Goal: Find contact information: Find contact information

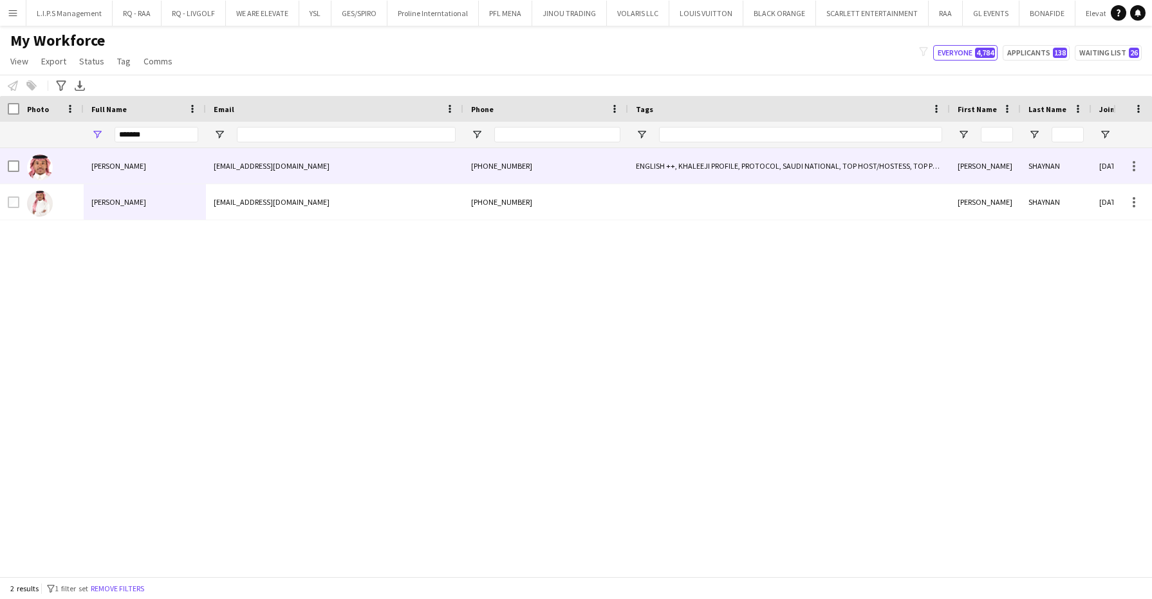
click at [84, 176] on div "[PERSON_NAME]" at bounding box center [145, 165] width 122 height 35
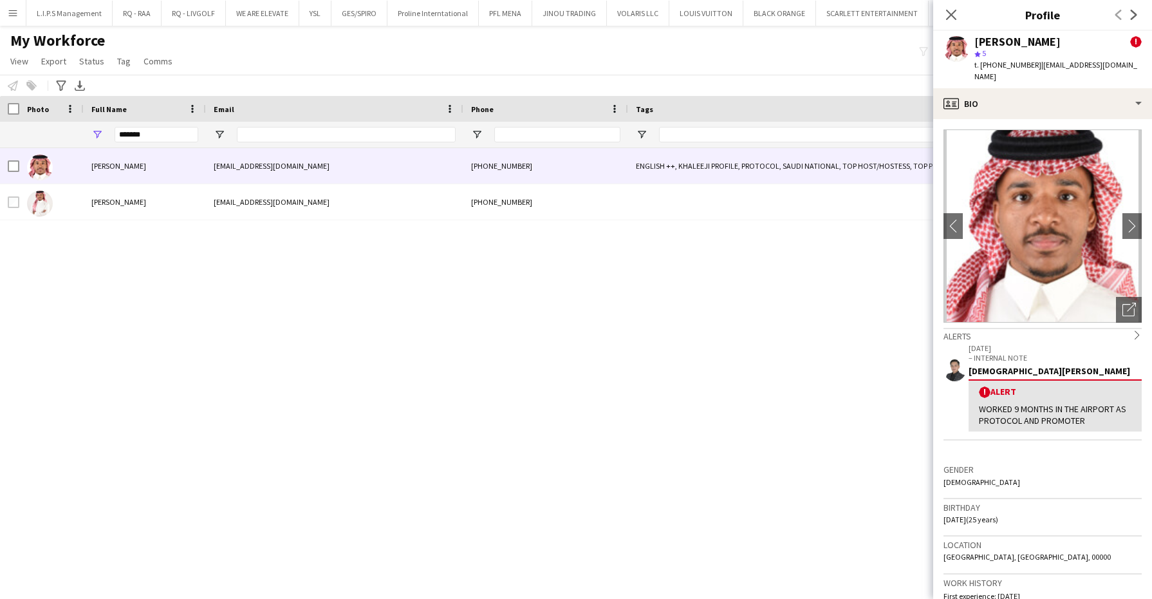
click at [1055, 71] on div "[PERSON_NAME] ! star 5 t. [PHONE_NUMBER] | [EMAIL_ADDRESS][DOMAIN_NAME]" at bounding box center [1042, 59] width 219 height 57
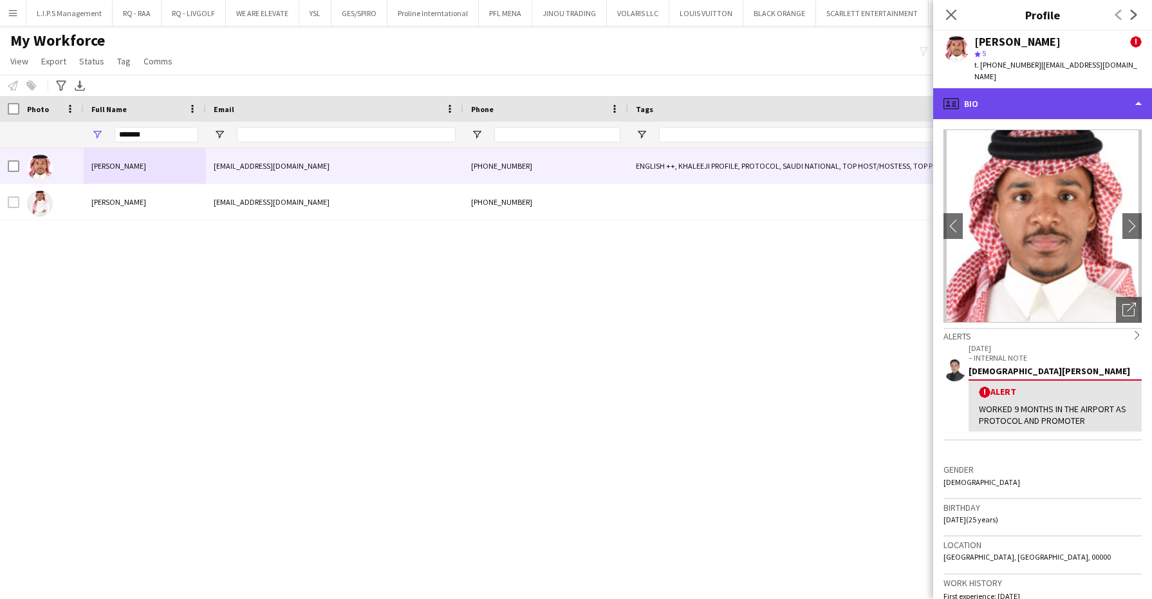
click at [1056, 88] on div "profile Bio" at bounding box center [1042, 103] width 219 height 31
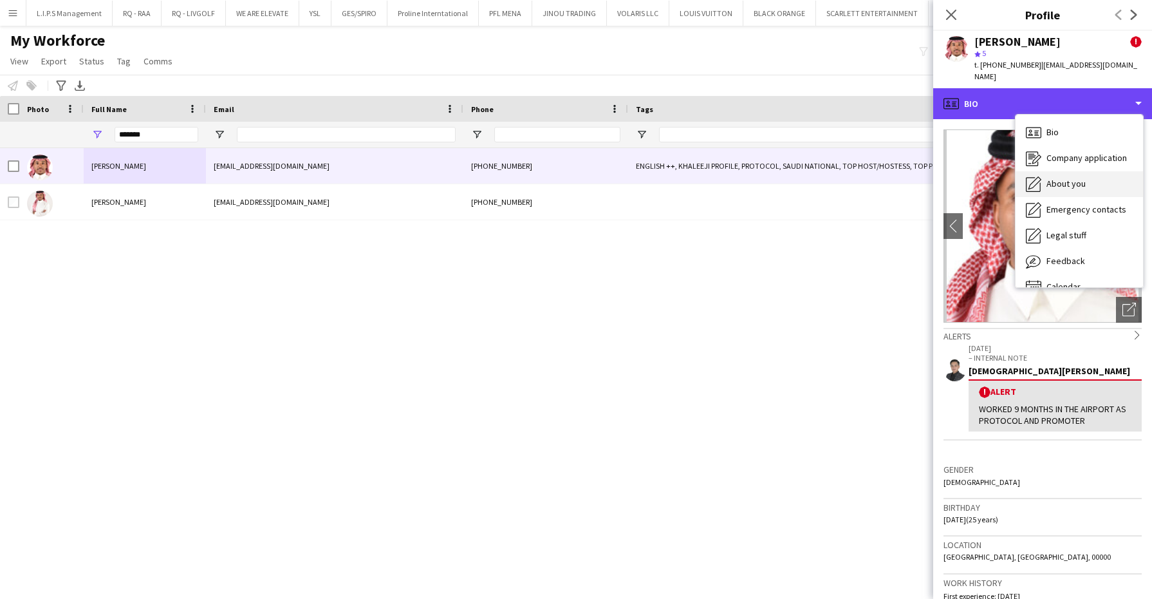
scroll to position [17, 0]
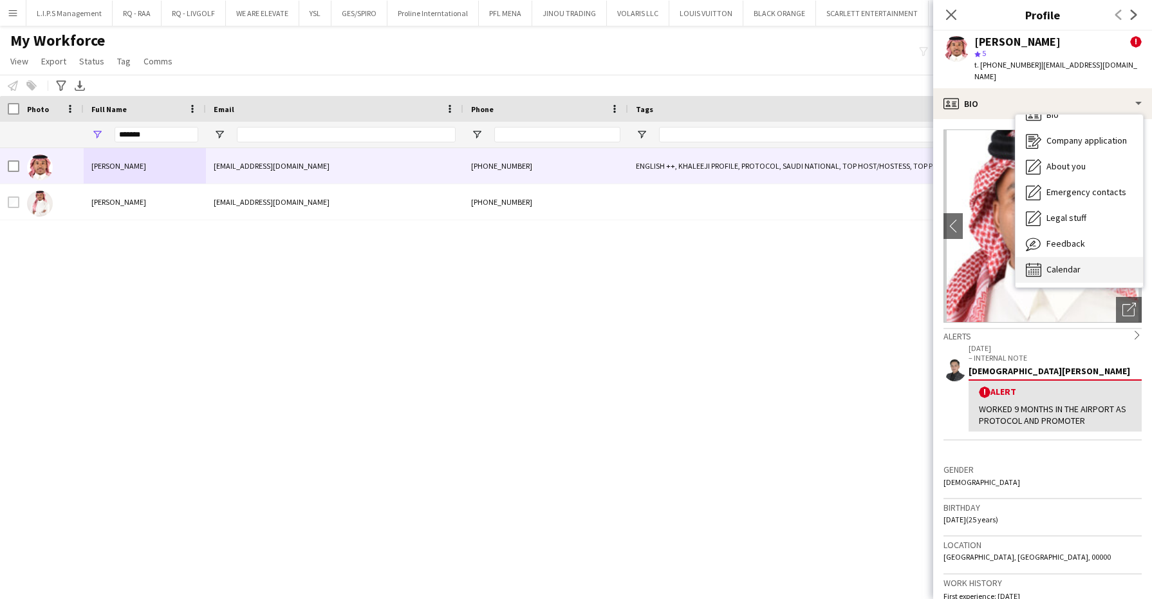
click at [1068, 263] on span "Calendar" at bounding box center [1063, 269] width 34 height 12
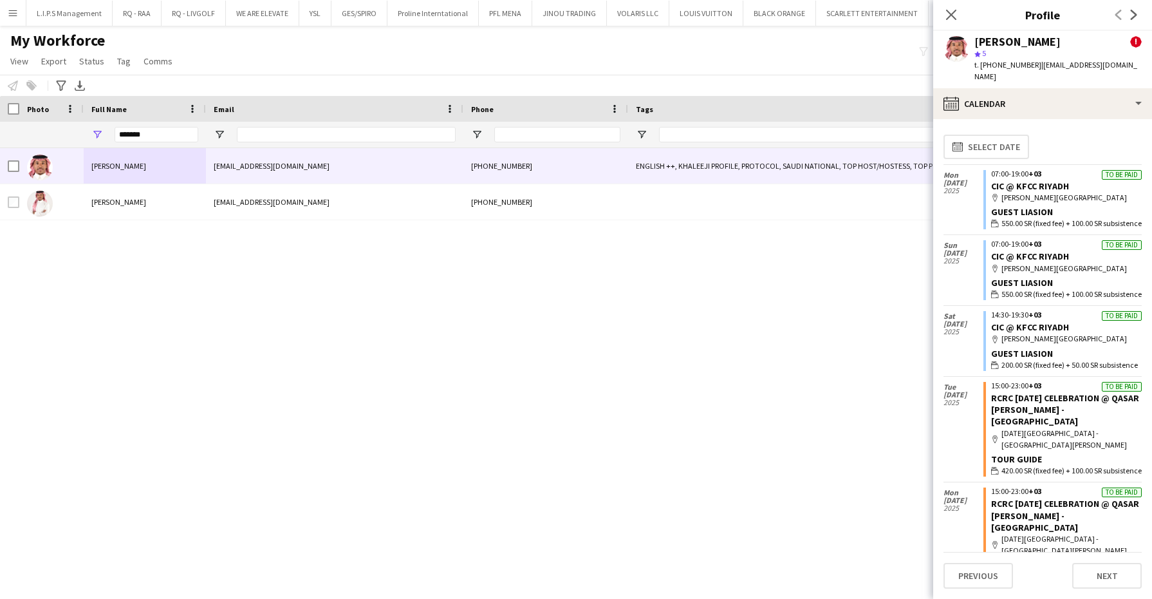
click at [996, 37] on div "[PERSON_NAME]" at bounding box center [1017, 42] width 86 height 12
copy div "[PERSON_NAME]"
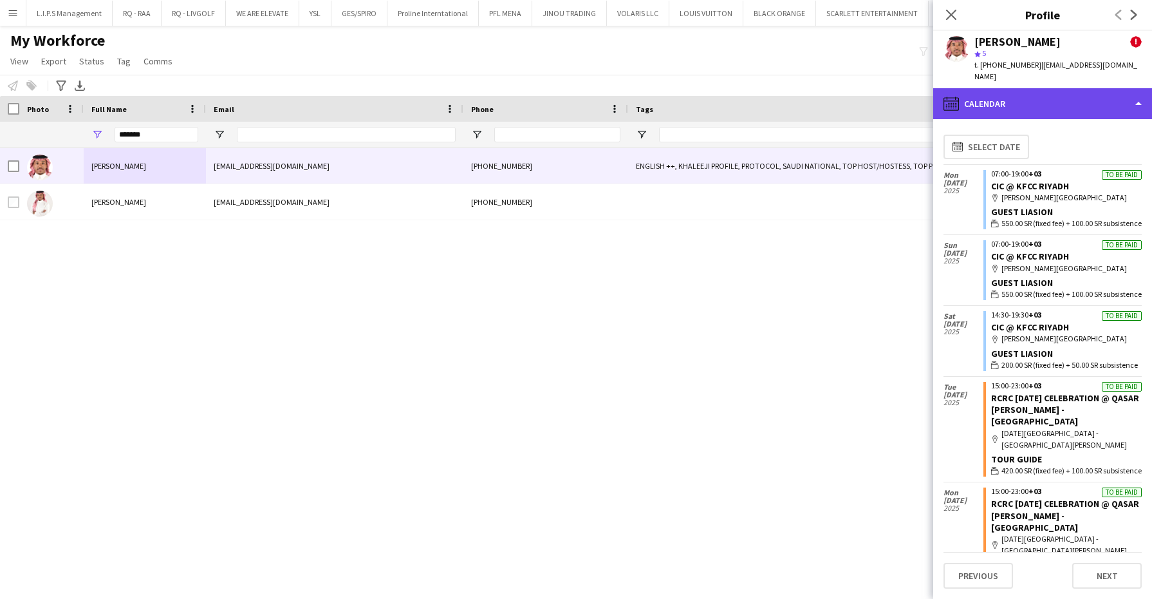
click at [1064, 93] on div "calendar-full Calendar" at bounding box center [1042, 103] width 219 height 31
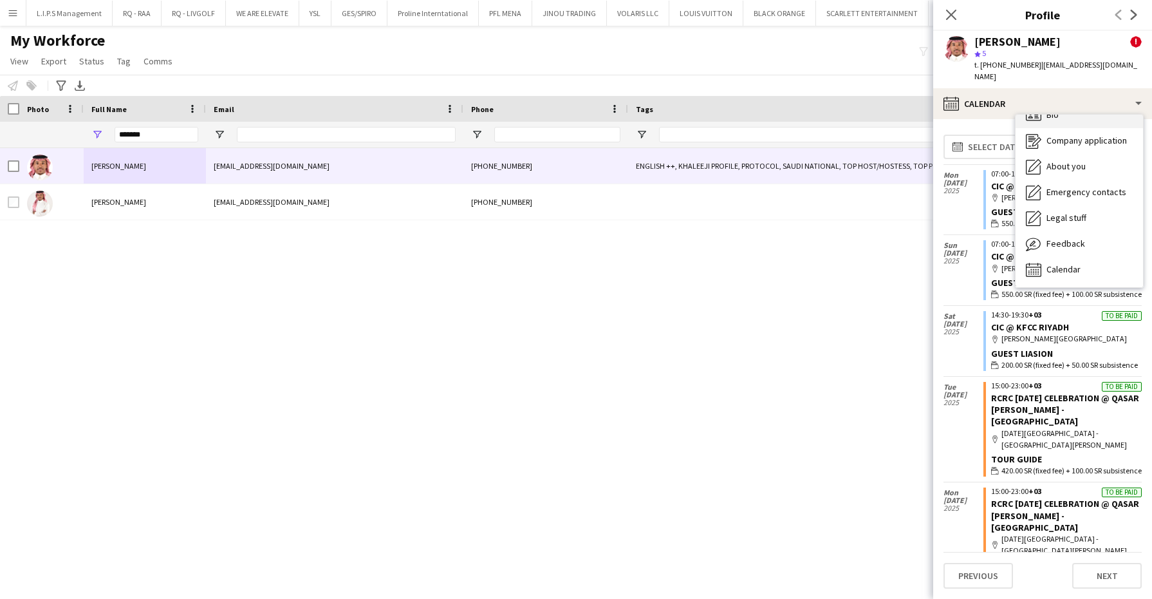
click at [1067, 109] on div "Bio Bio" at bounding box center [1079, 115] width 127 height 26
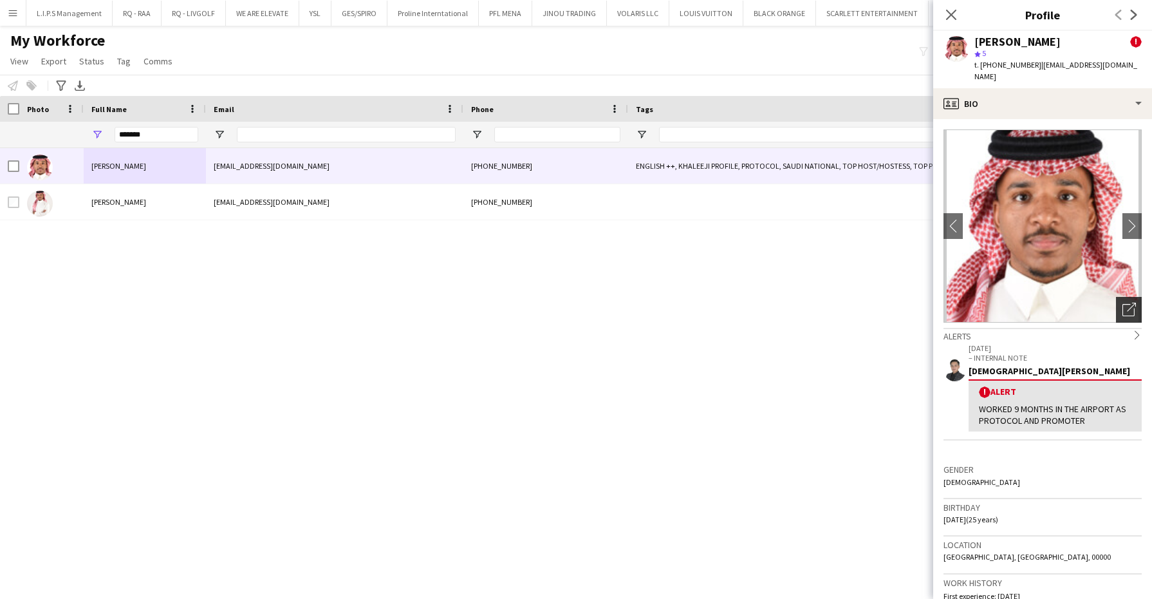
click at [1127, 302] on icon at bounding box center [1131, 306] width 9 height 9
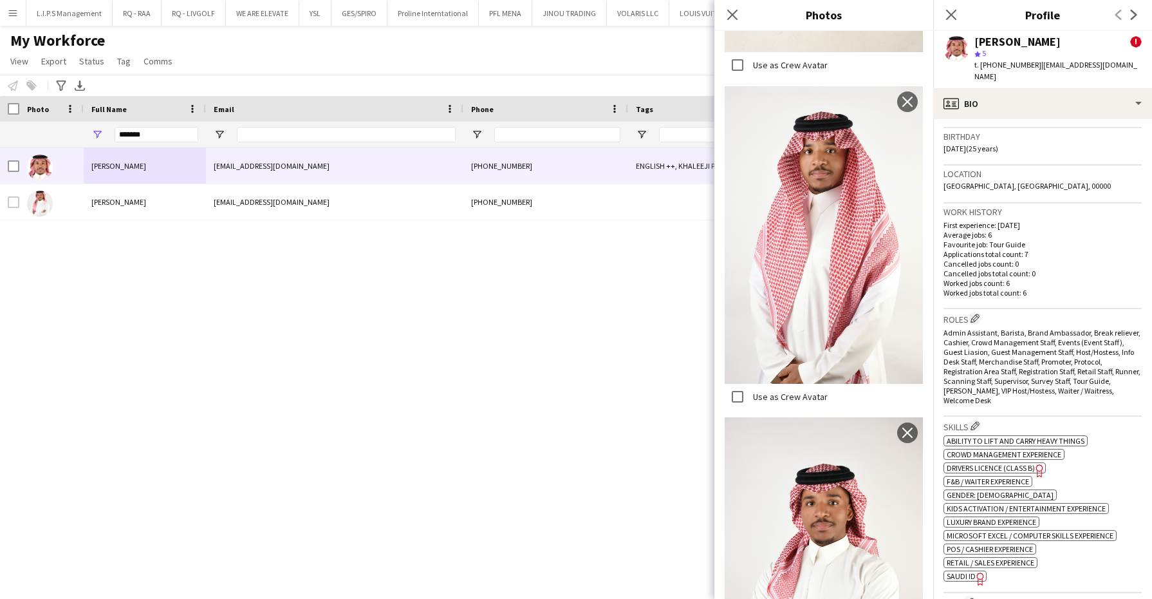
scroll to position [402, 0]
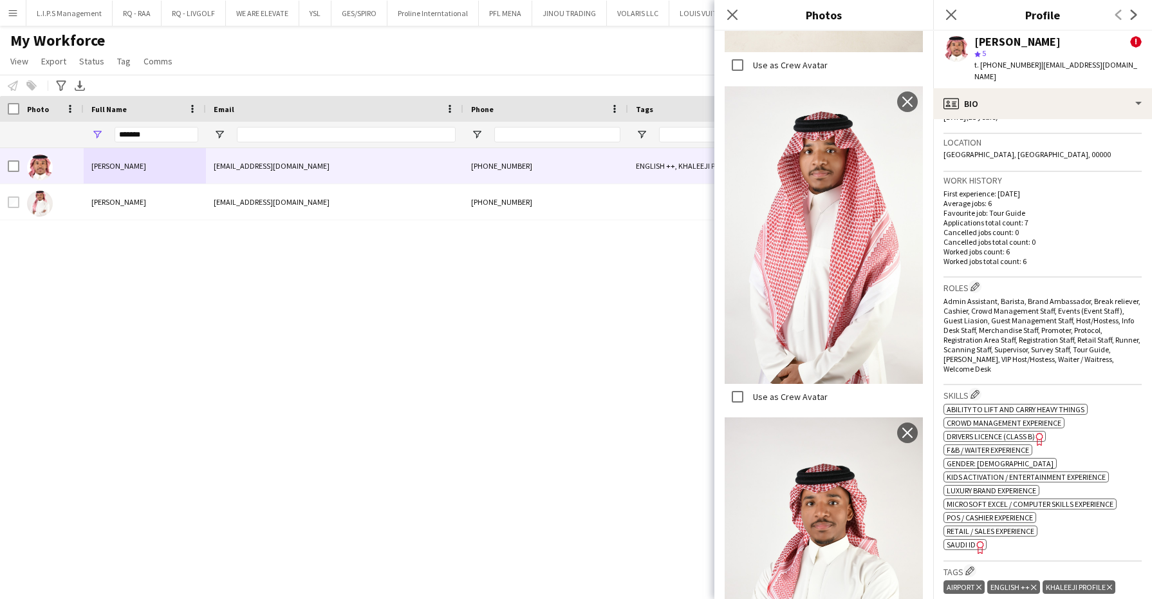
click at [961, 539] on span "SAUDI ID" at bounding box center [961, 544] width 29 height 10
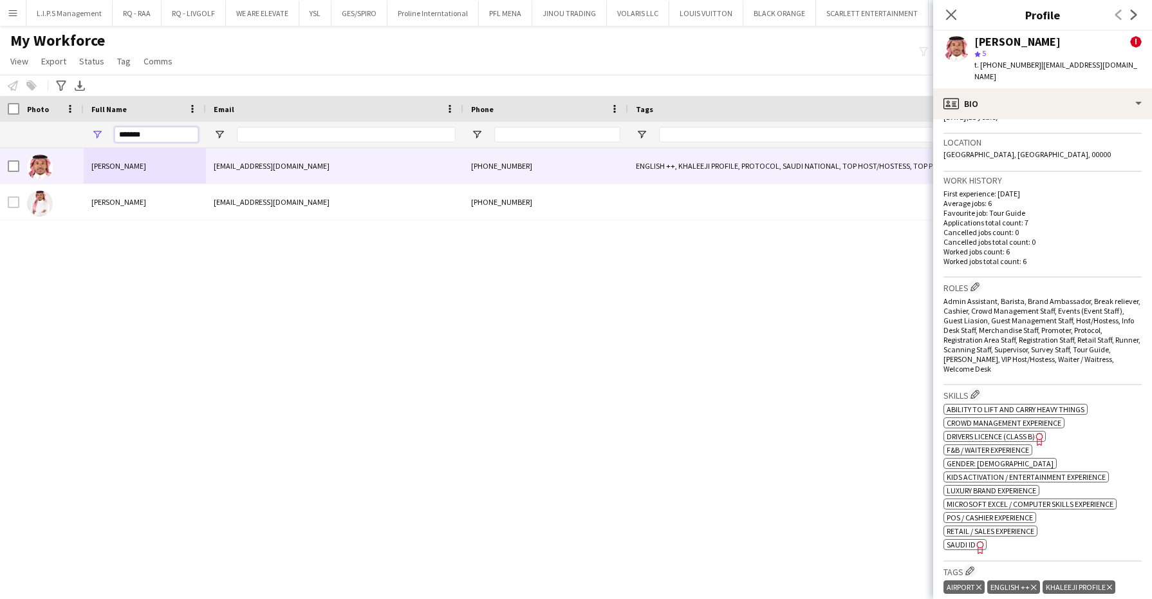
drag, startPoint x: 163, startPoint y: 138, endPoint x: 59, endPoint y: 112, distance: 107.4
click at [60, 115] on div "Workforce Details First Name Last Name Joined 1" at bounding box center [1106, 122] width 2213 height 52
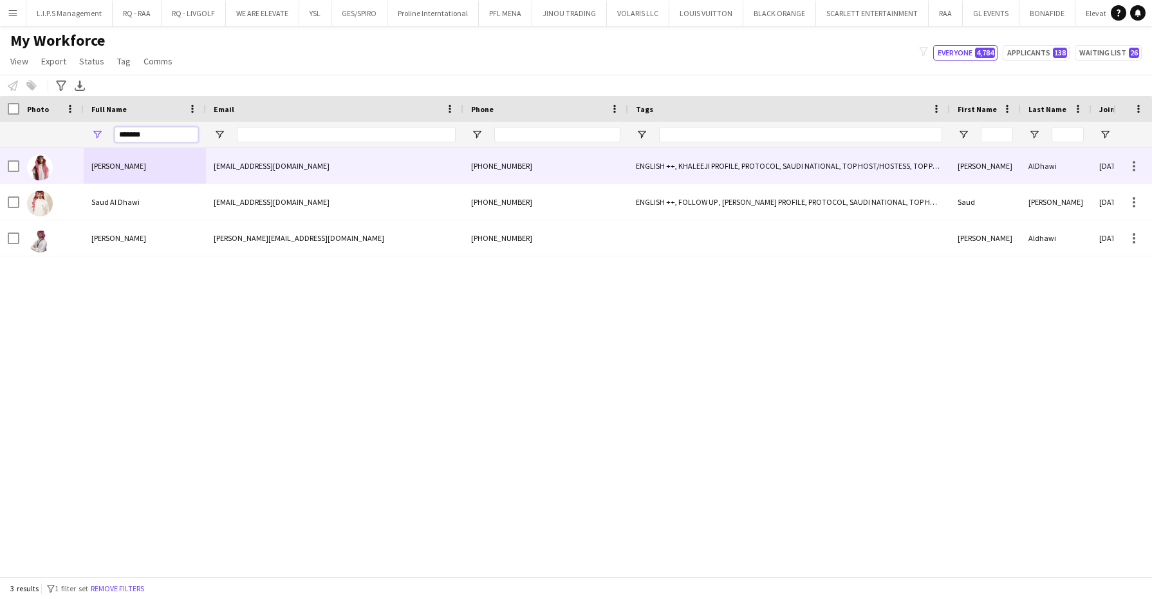
type input "*******"
click at [210, 169] on div "[EMAIL_ADDRESS][DOMAIN_NAME]" at bounding box center [334, 165] width 257 height 35
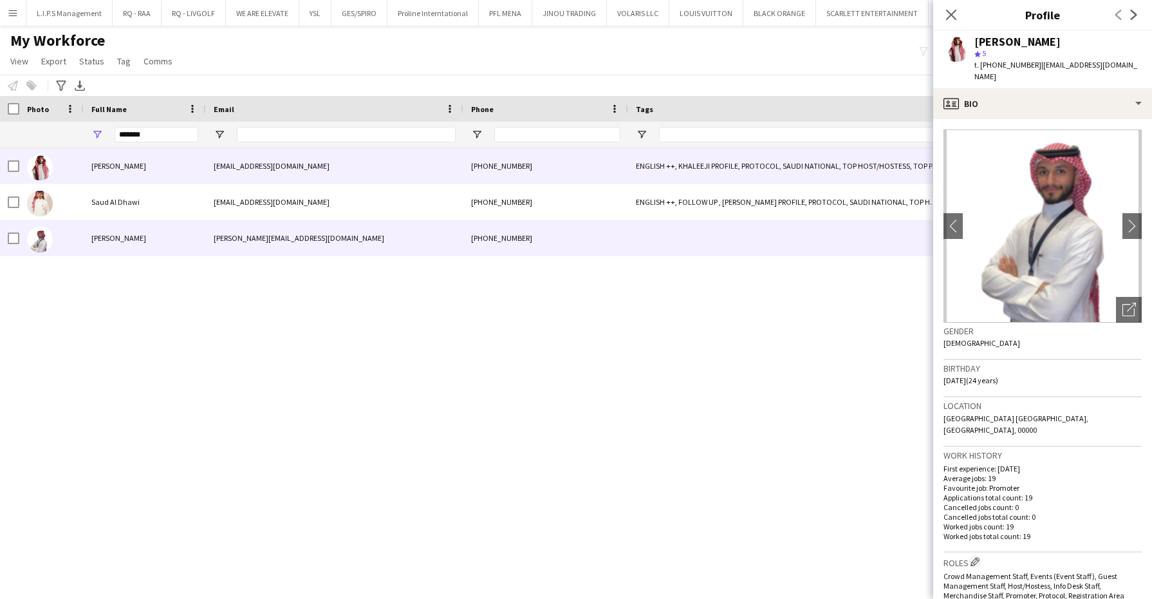
click at [222, 243] on div "[PERSON_NAME][EMAIL_ADDRESS][DOMAIN_NAME]" at bounding box center [334, 237] width 257 height 35
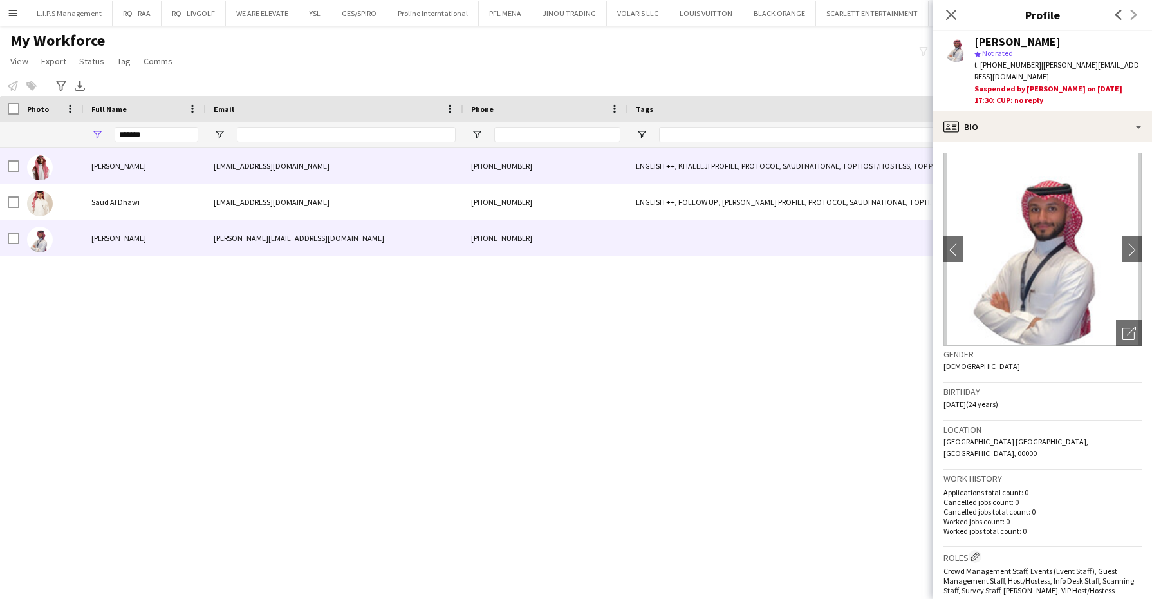
click at [288, 168] on div "[EMAIL_ADDRESS][DOMAIN_NAME]" at bounding box center [334, 165] width 257 height 35
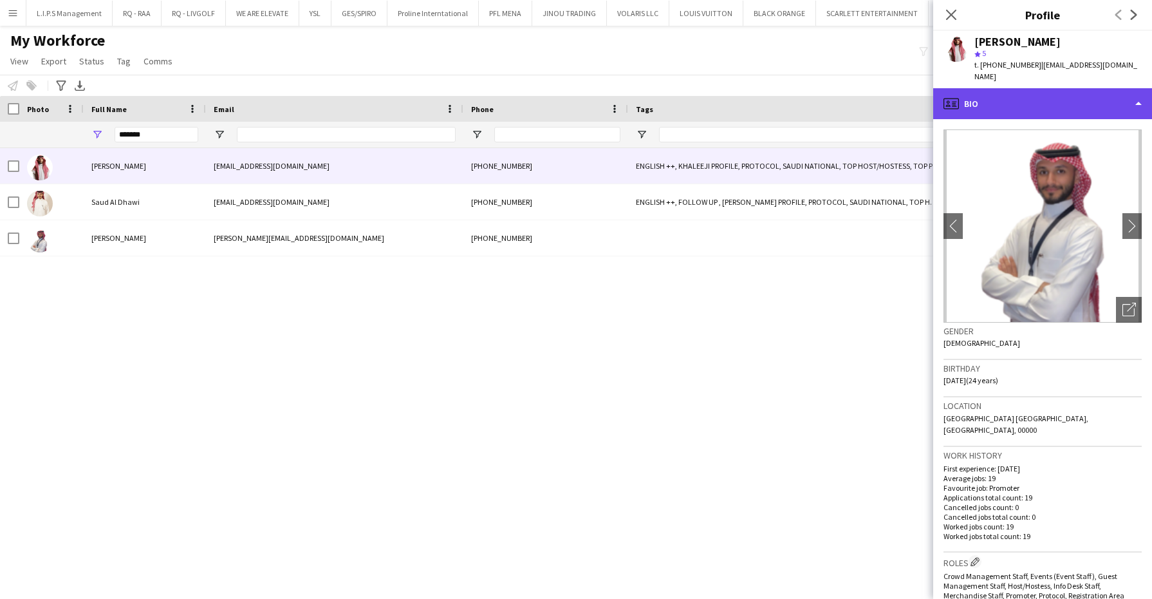
click at [1030, 93] on div "profile Bio" at bounding box center [1042, 103] width 219 height 31
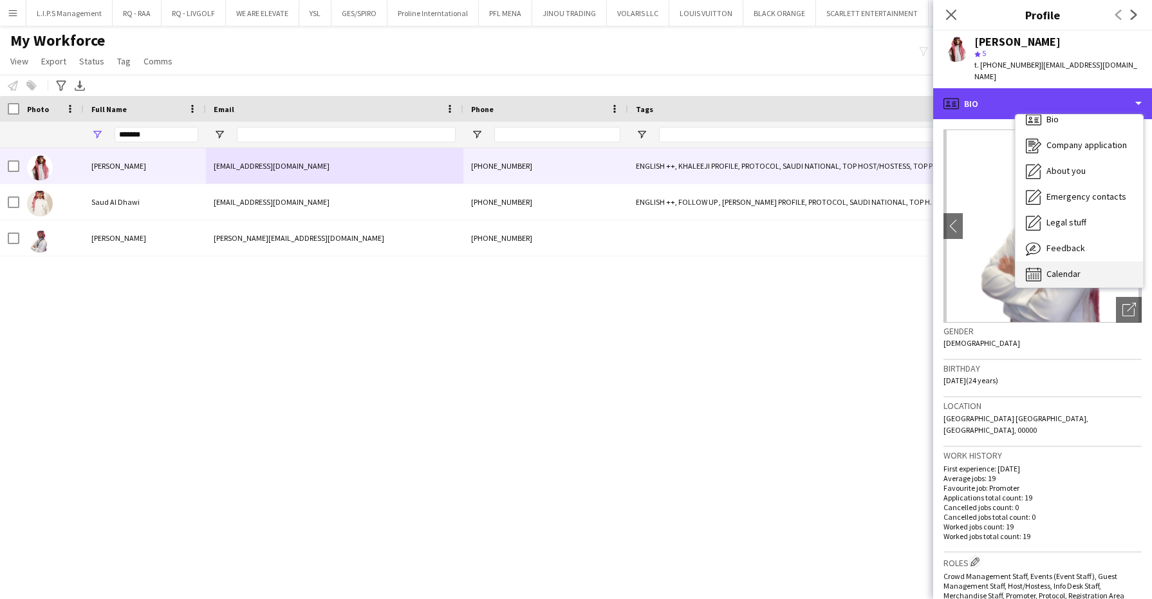
scroll to position [17, 0]
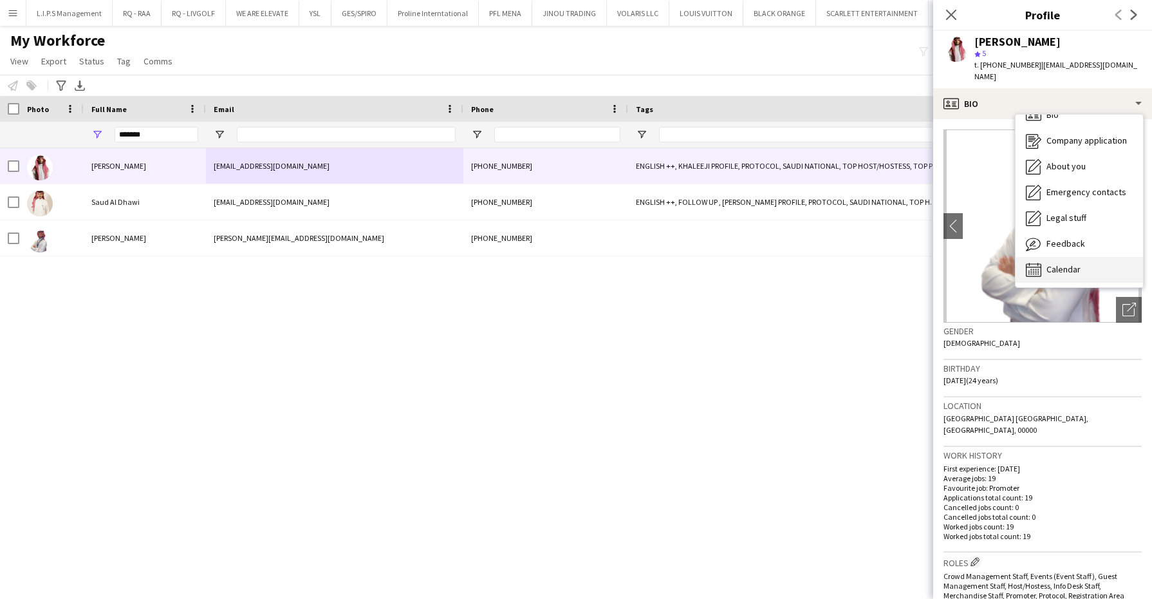
click at [1100, 269] on div "Calendar Calendar" at bounding box center [1079, 270] width 127 height 26
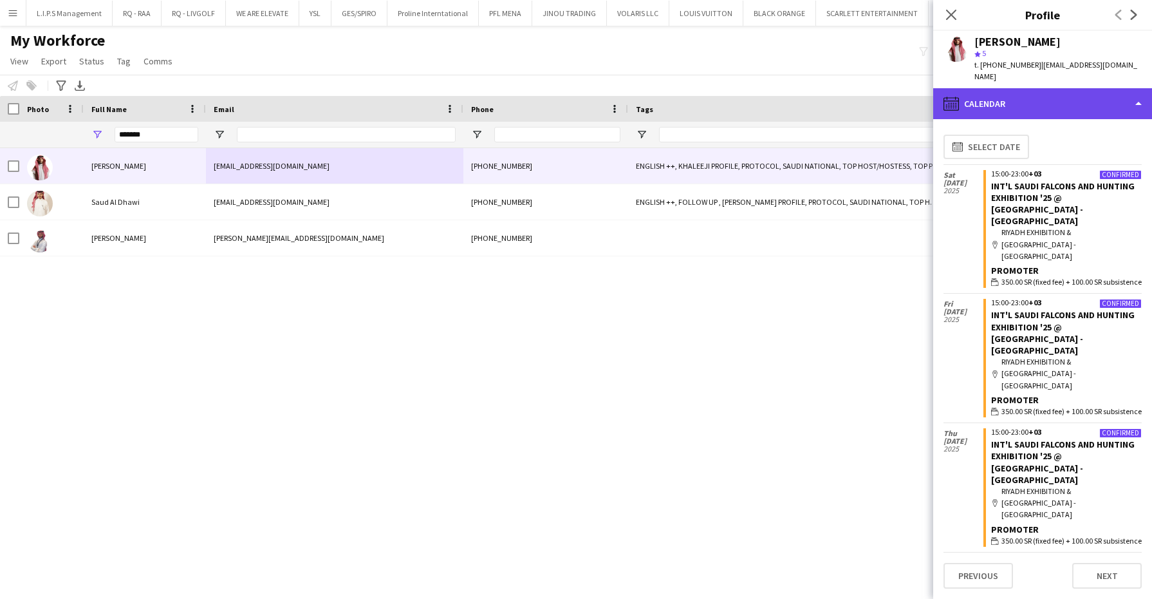
click at [1095, 107] on div "calendar-full Calendar" at bounding box center [1042, 103] width 219 height 31
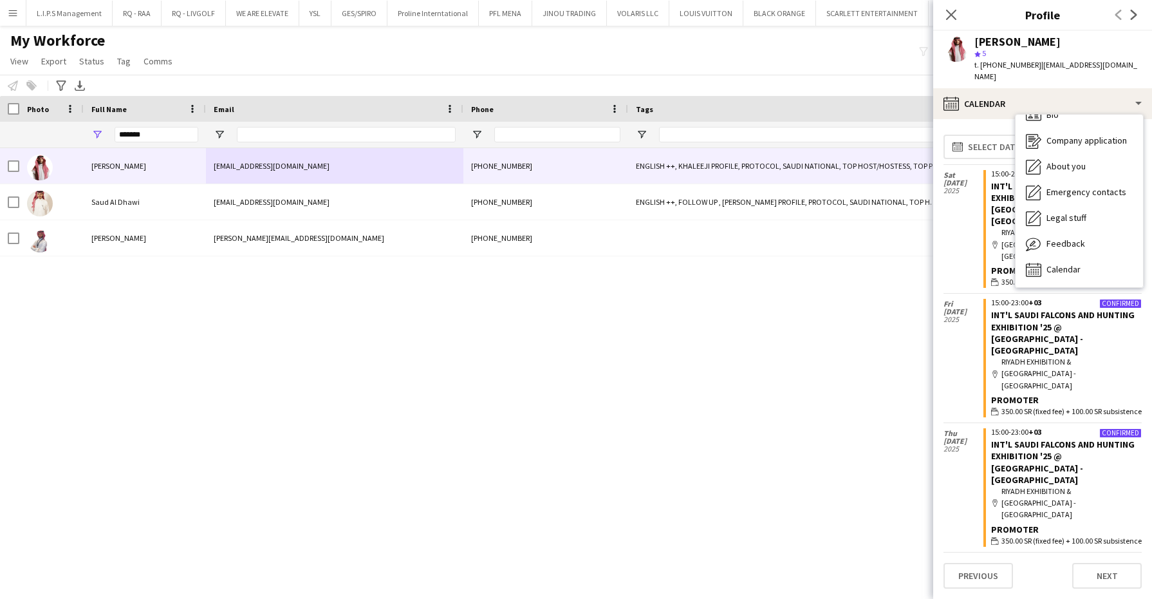
click at [1015, 65] on span "t. [PHONE_NUMBER]" at bounding box center [1007, 65] width 67 height 10
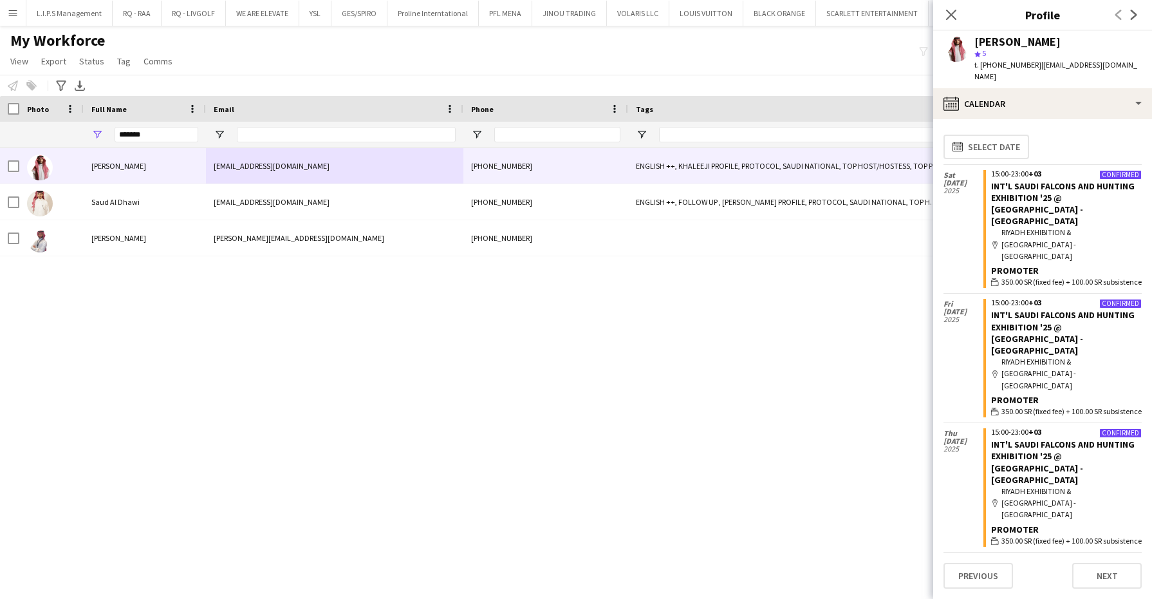
click at [1015, 65] on span "t. [PHONE_NUMBER]" at bounding box center [1007, 65] width 67 height 10
copy span "9660583928567"
click at [990, 36] on div "[PERSON_NAME]" at bounding box center [1017, 42] width 86 height 12
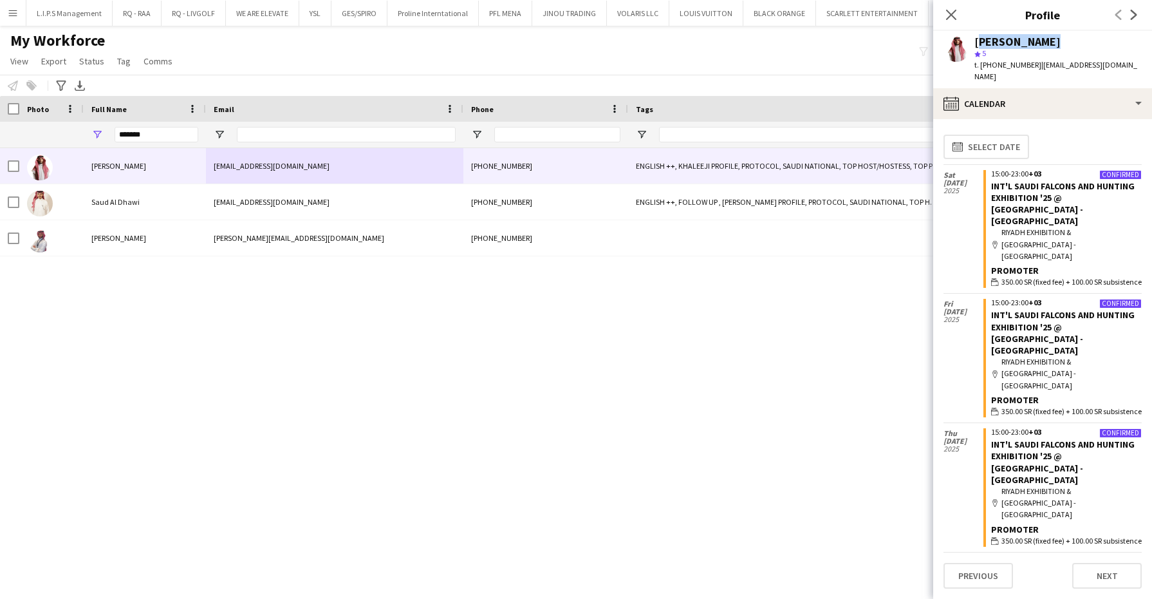
click at [990, 36] on div "[PERSON_NAME]" at bounding box center [1017, 42] width 86 height 12
copy div "[PERSON_NAME]"
click at [1001, 62] on span "t. [PHONE_NUMBER]" at bounding box center [1007, 65] width 67 height 10
copy span "9660583928567"
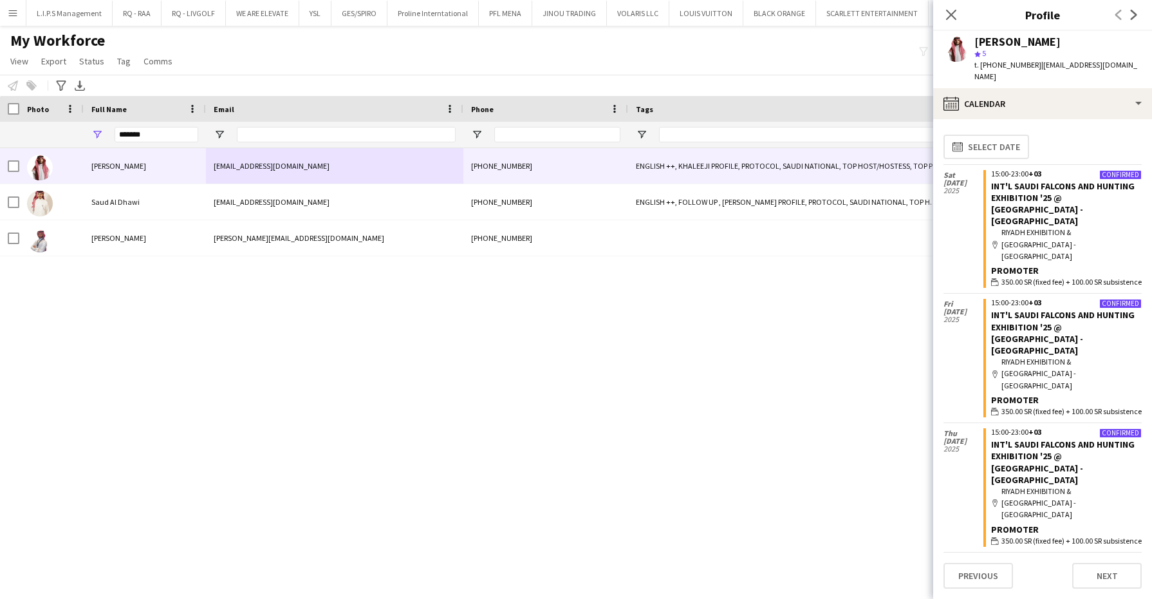
click at [992, 41] on div "[PERSON_NAME]" at bounding box center [1017, 42] width 86 height 12
copy div "[PERSON_NAME]"
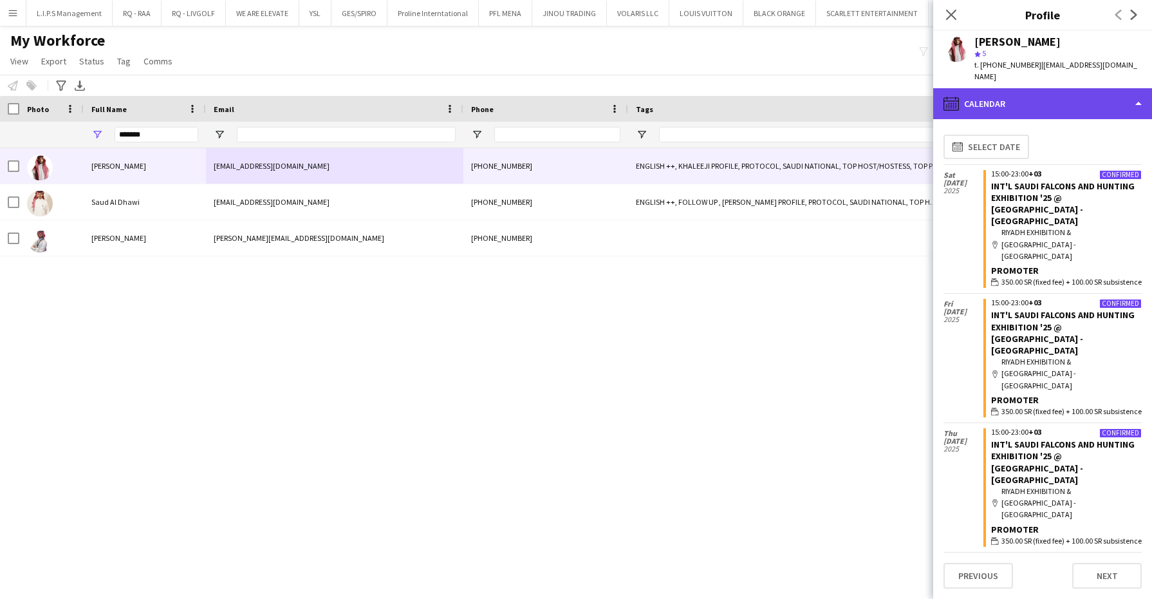
click at [1082, 104] on div "calendar-full Calendar" at bounding box center [1042, 103] width 219 height 31
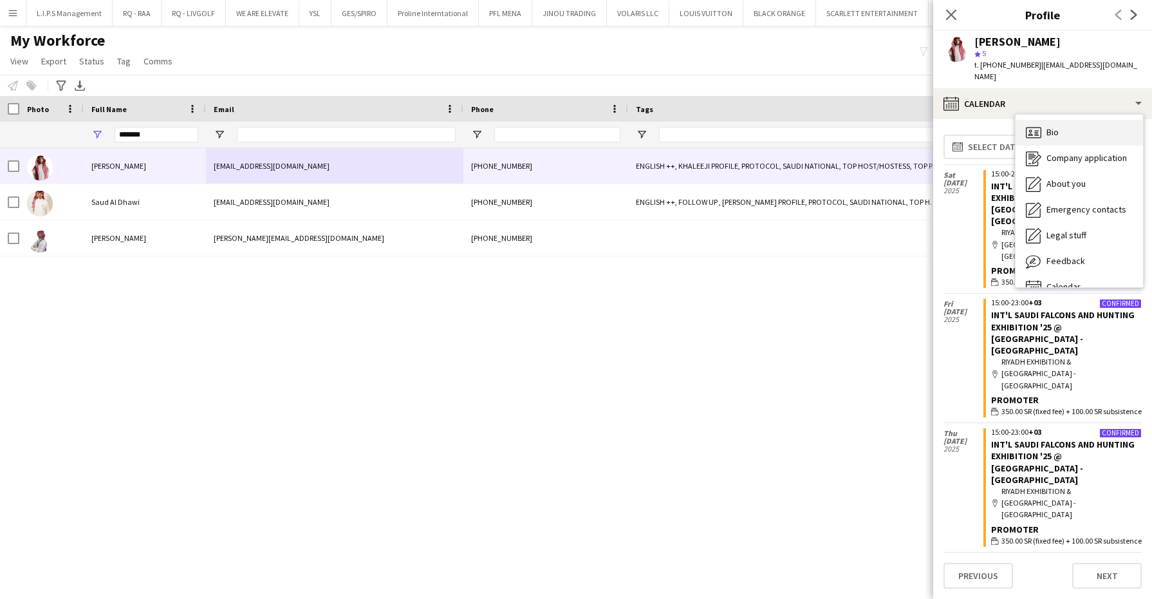
click at [1082, 131] on div "Bio Bio" at bounding box center [1079, 133] width 127 height 26
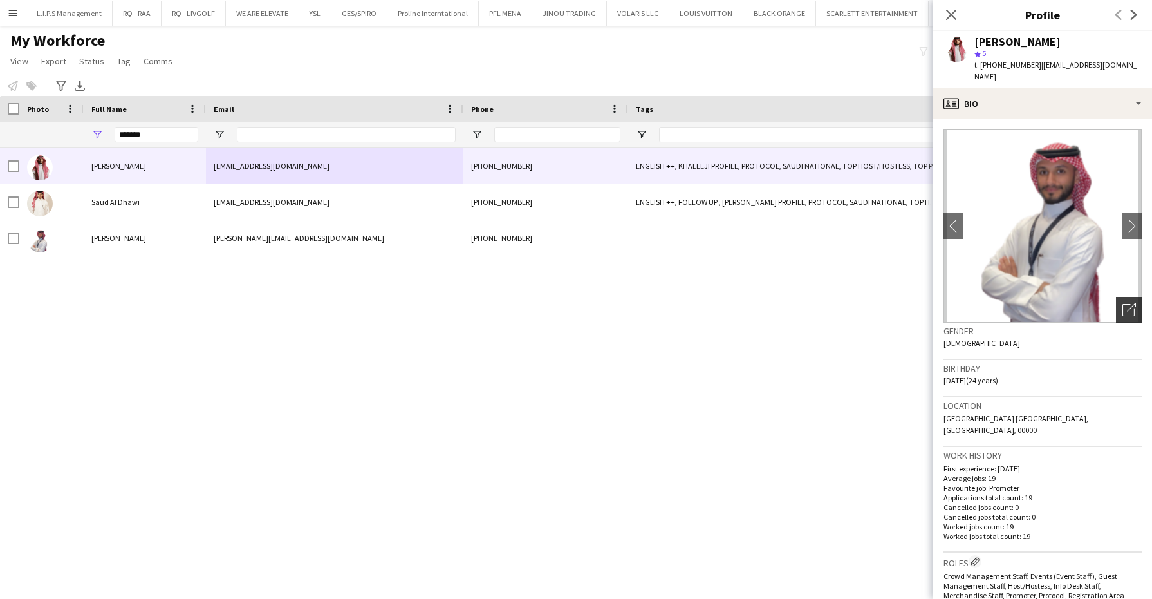
click at [1116, 310] on div "Open photos pop-in" at bounding box center [1129, 310] width 26 height 26
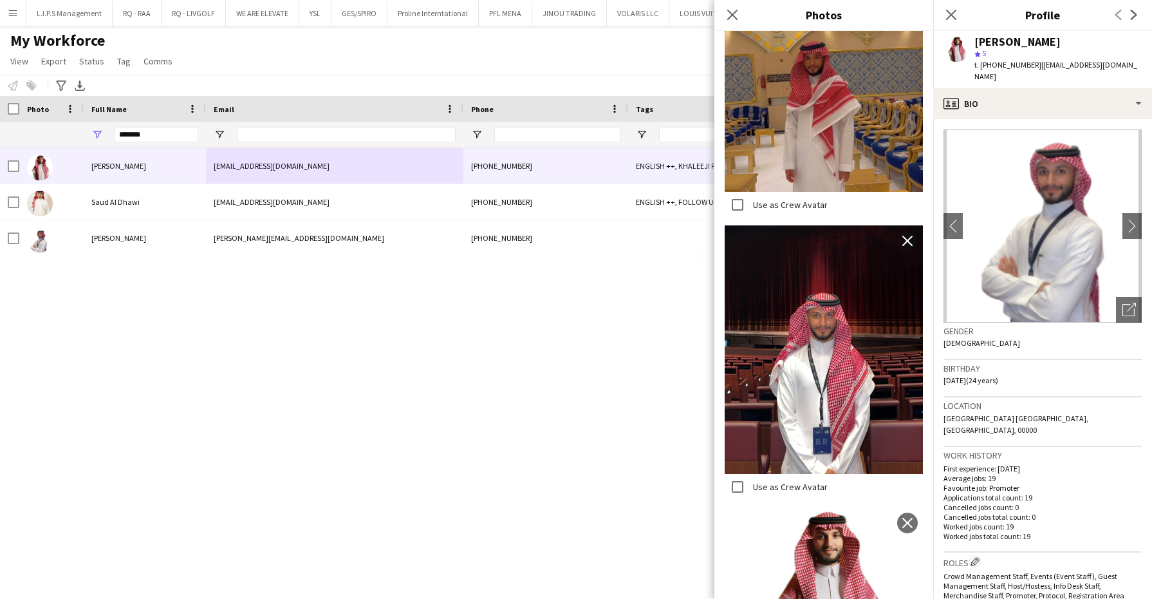
scroll to position [351, 0]
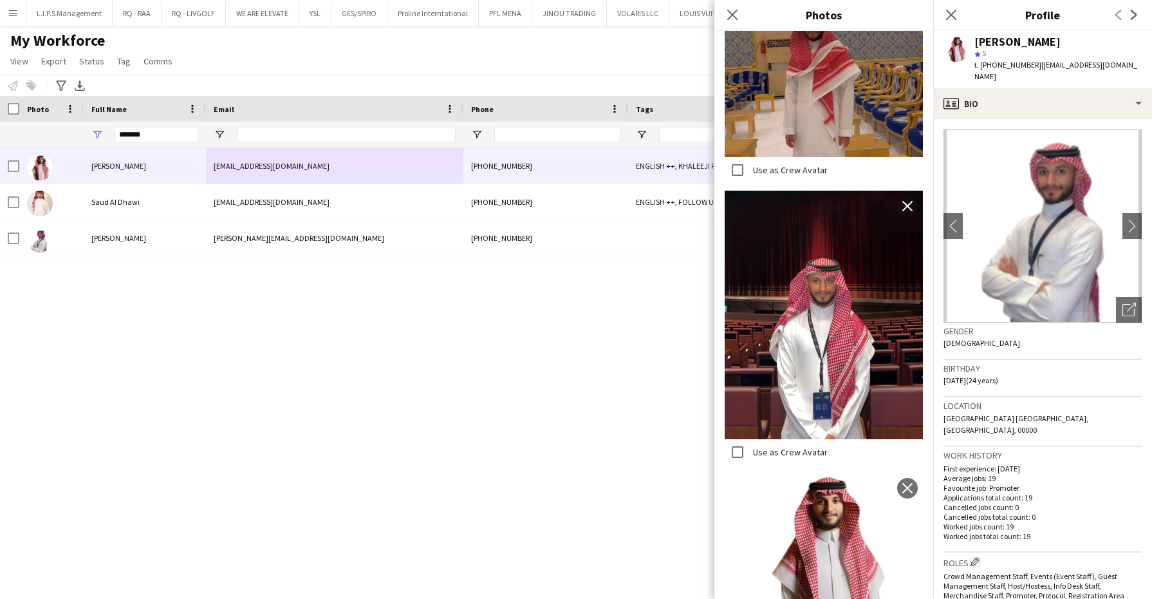
click at [988, 43] on div "[PERSON_NAME]" at bounding box center [1017, 42] width 86 height 12
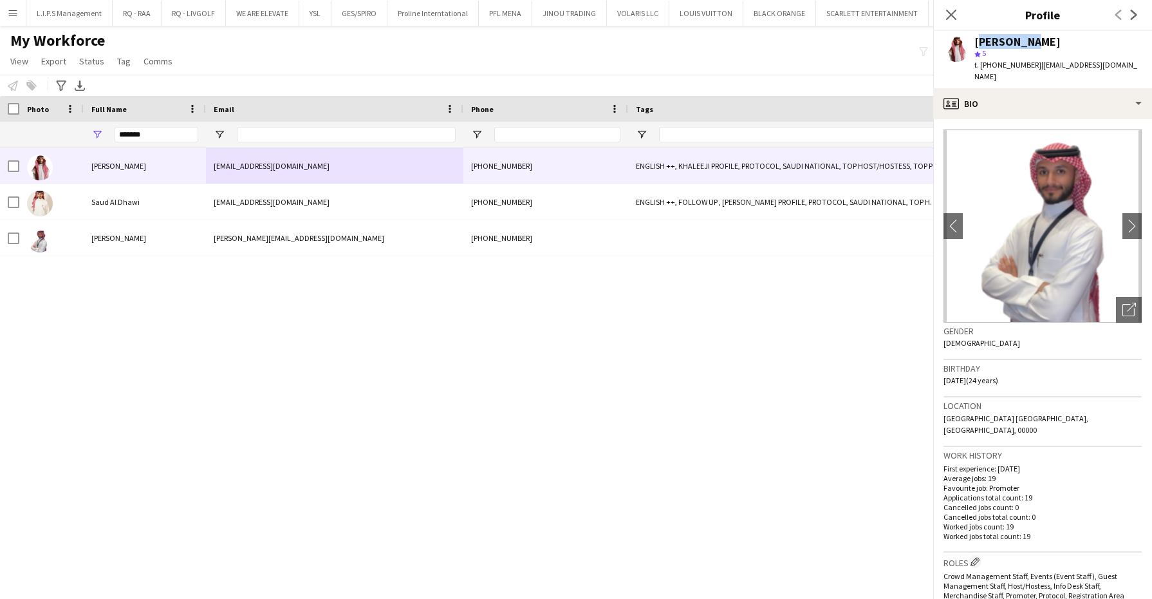
click at [988, 43] on div "[PERSON_NAME]" at bounding box center [1017, 42] width 86 height 12
copy div "[PERSON_NAME]"
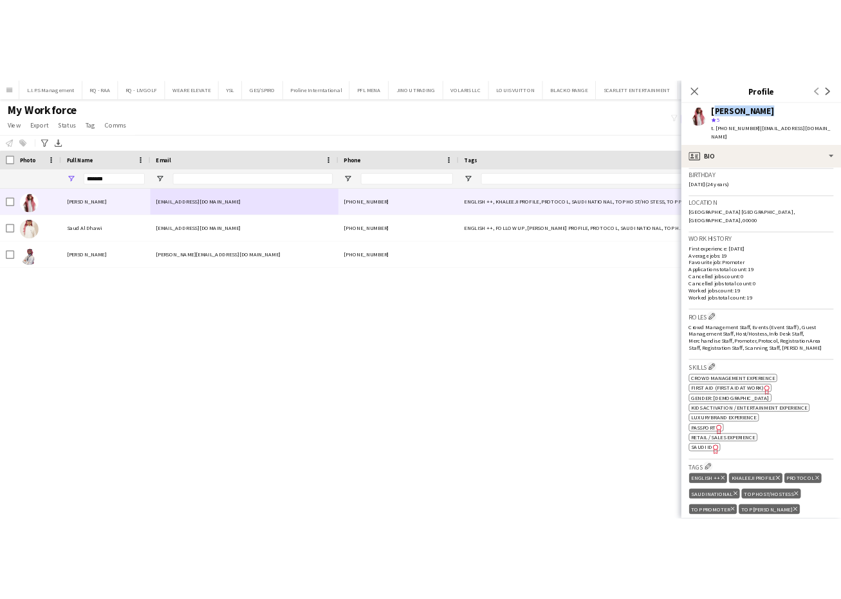
scroll to position [241, 0]
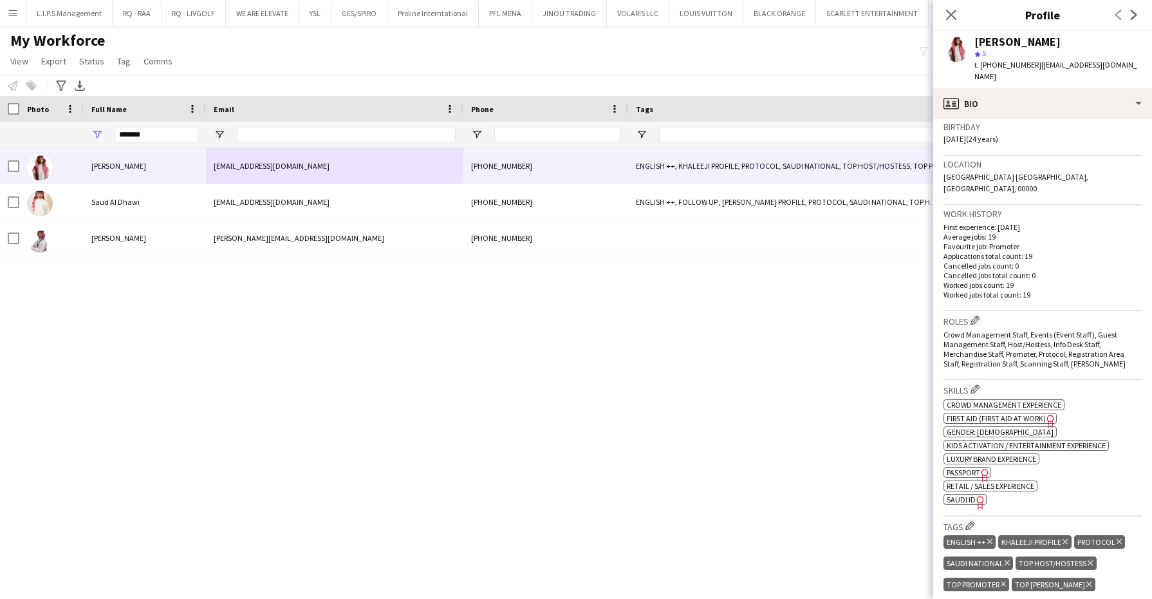
click at [963, 494] on span "SAUDI ID" at bounding box center [961, 499] width 29 height 10
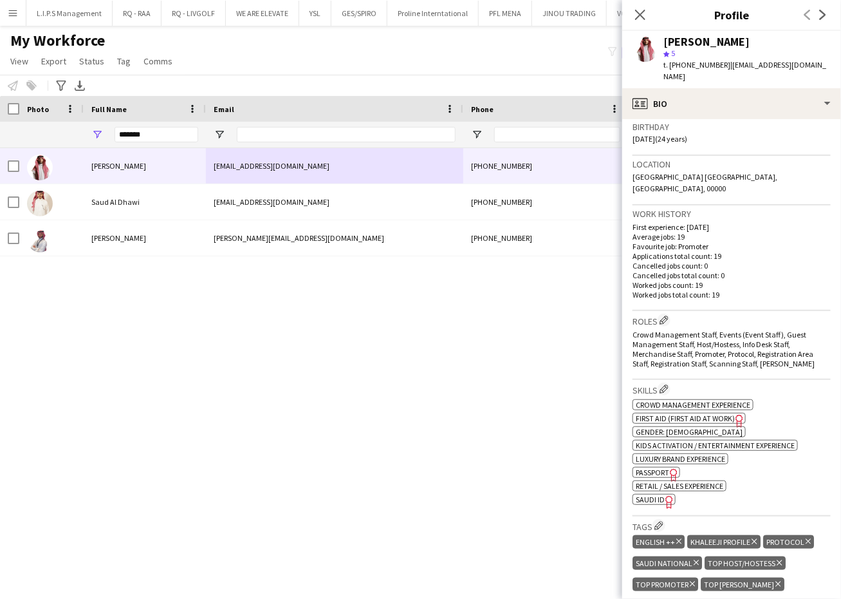
scroll to position [0, 0]
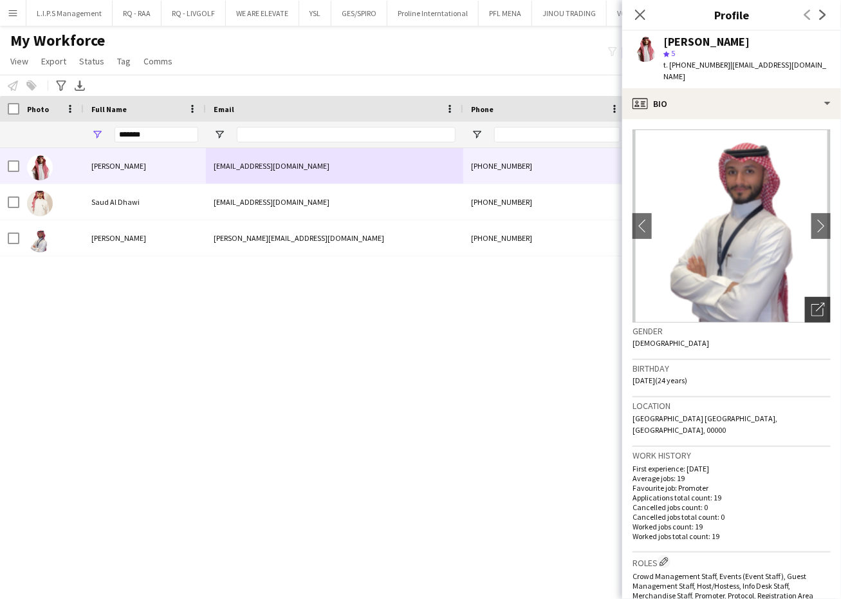
click at [816, 303] on icon at bounding box center [820, 306] width 9 height 9
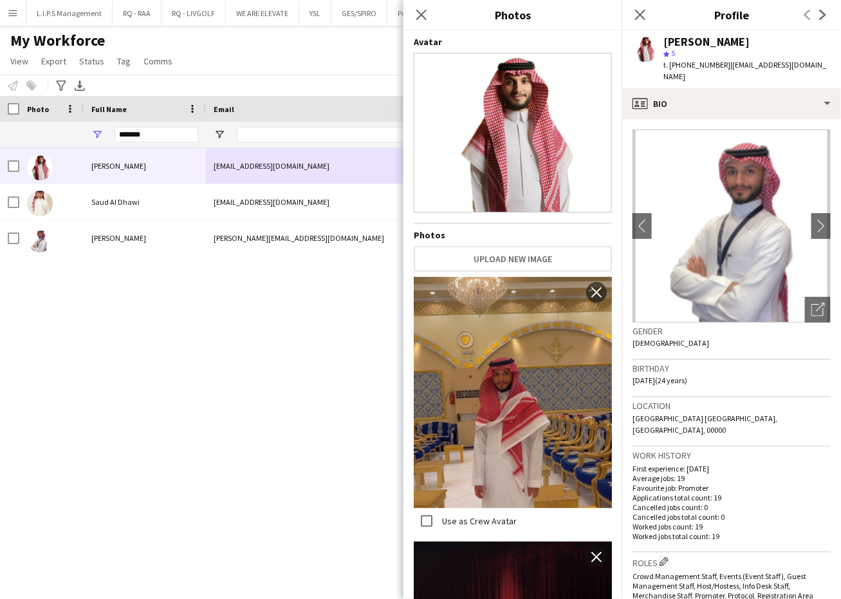
scroll to position [483, 0]
